Goal: Transaction & Acquisition: Download file/media

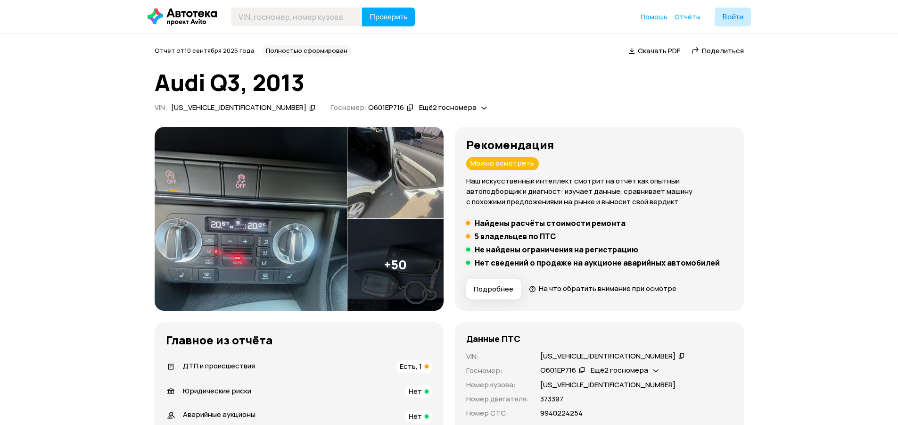
click at [653, 54] on span "Скачать PDF" at bounding box center [659, 51] width 42 height 10
